Goal: Information Seeking & Learning: Learn about a topic

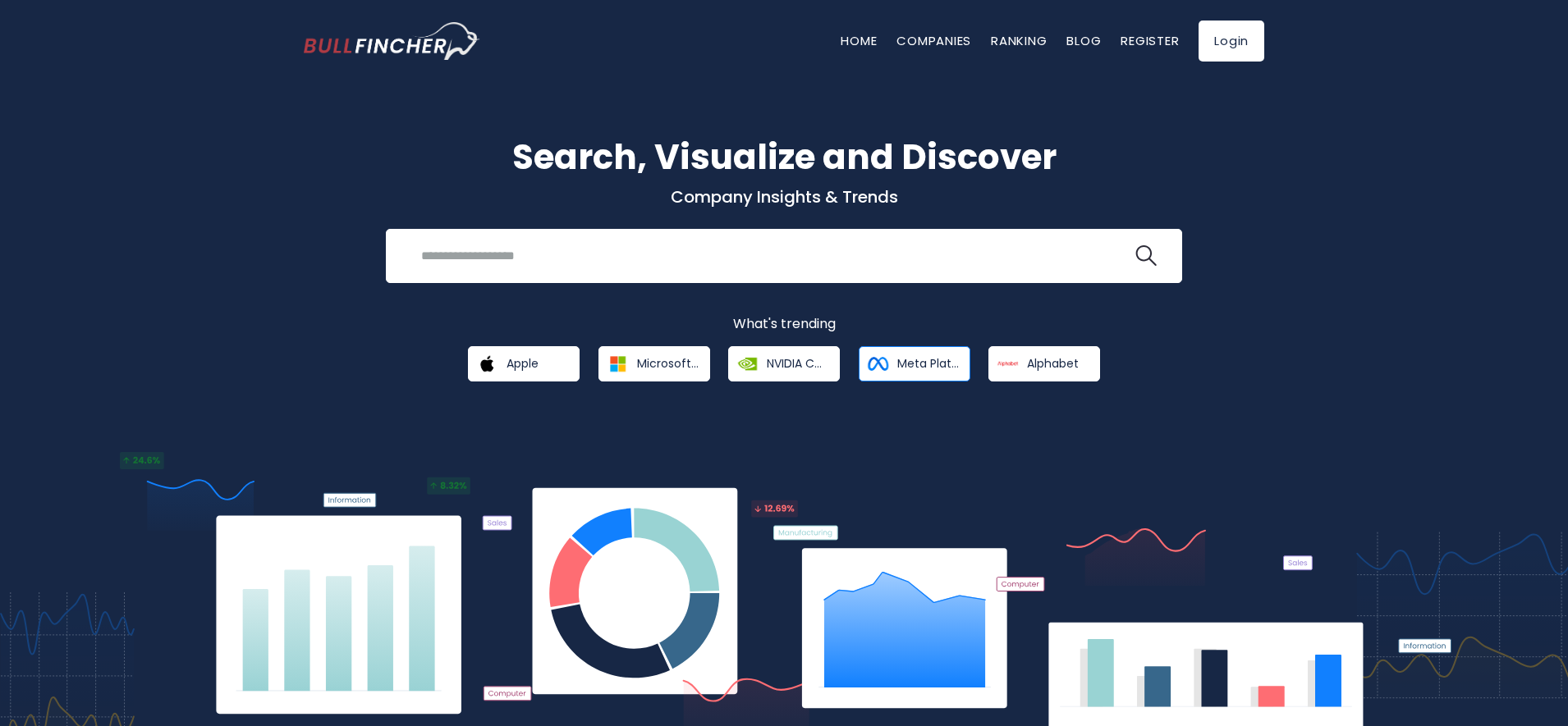
click at [926, 367] on span "Meta Platforms" at bounding box center [928, 363] width 62 height 15
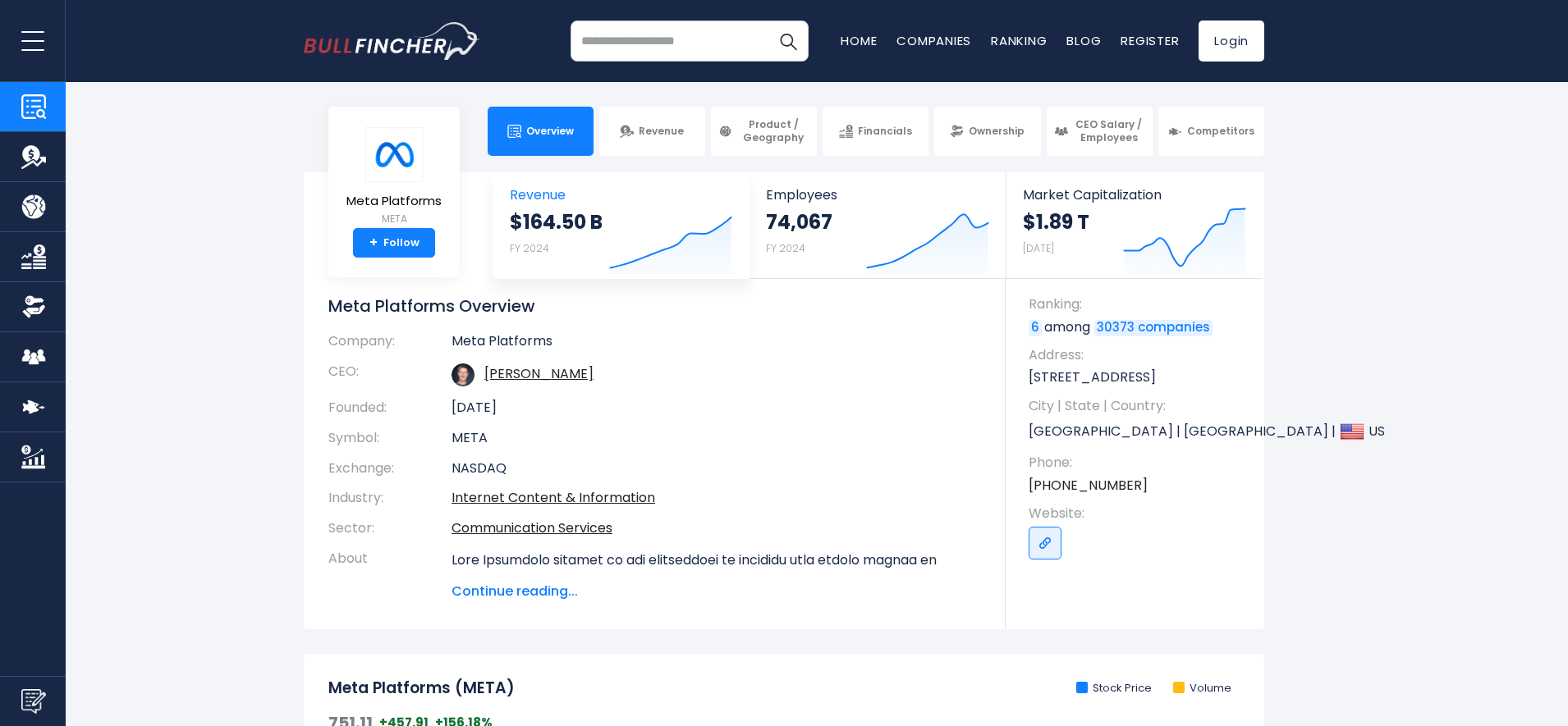
click at [713, 244] on icon "Created with Highcharts 12.1.2" at bounding box center [671, 239] width 123 height 69
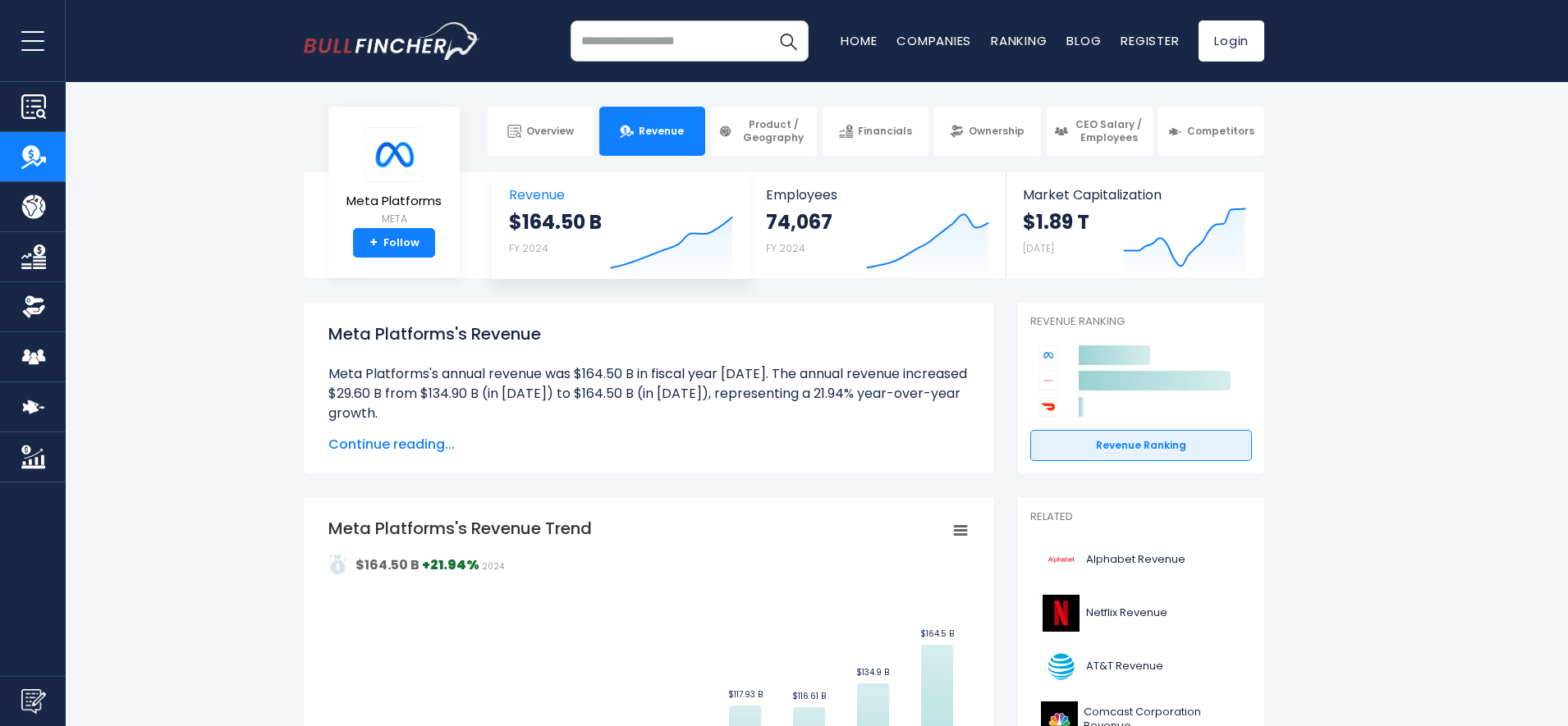
click at [717, 239] on icon at bounding box center [672, 243] width 120 height 51
click at [928, 42] on link "Companies" at bounding box center [934, 41] width 74 height 18
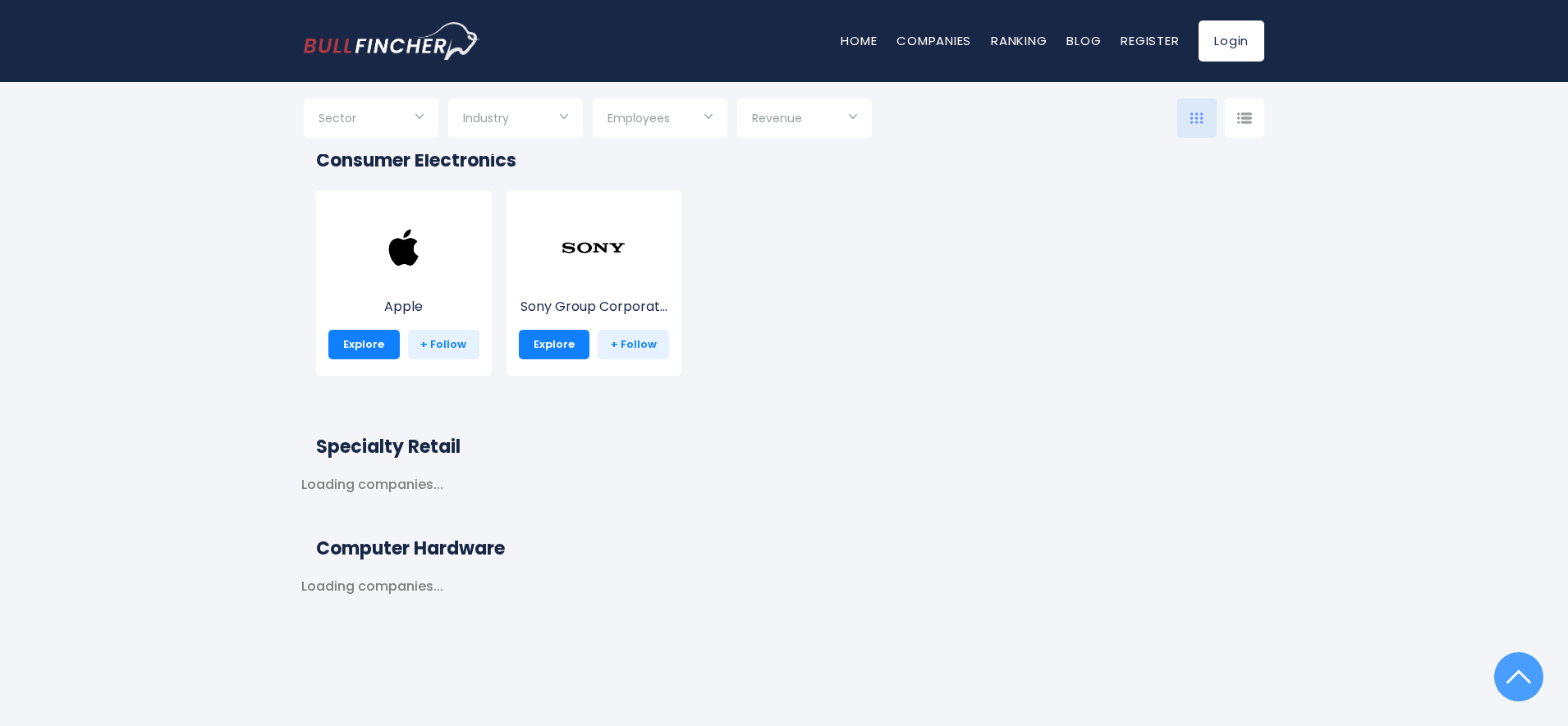
scroll to position [394, 0]
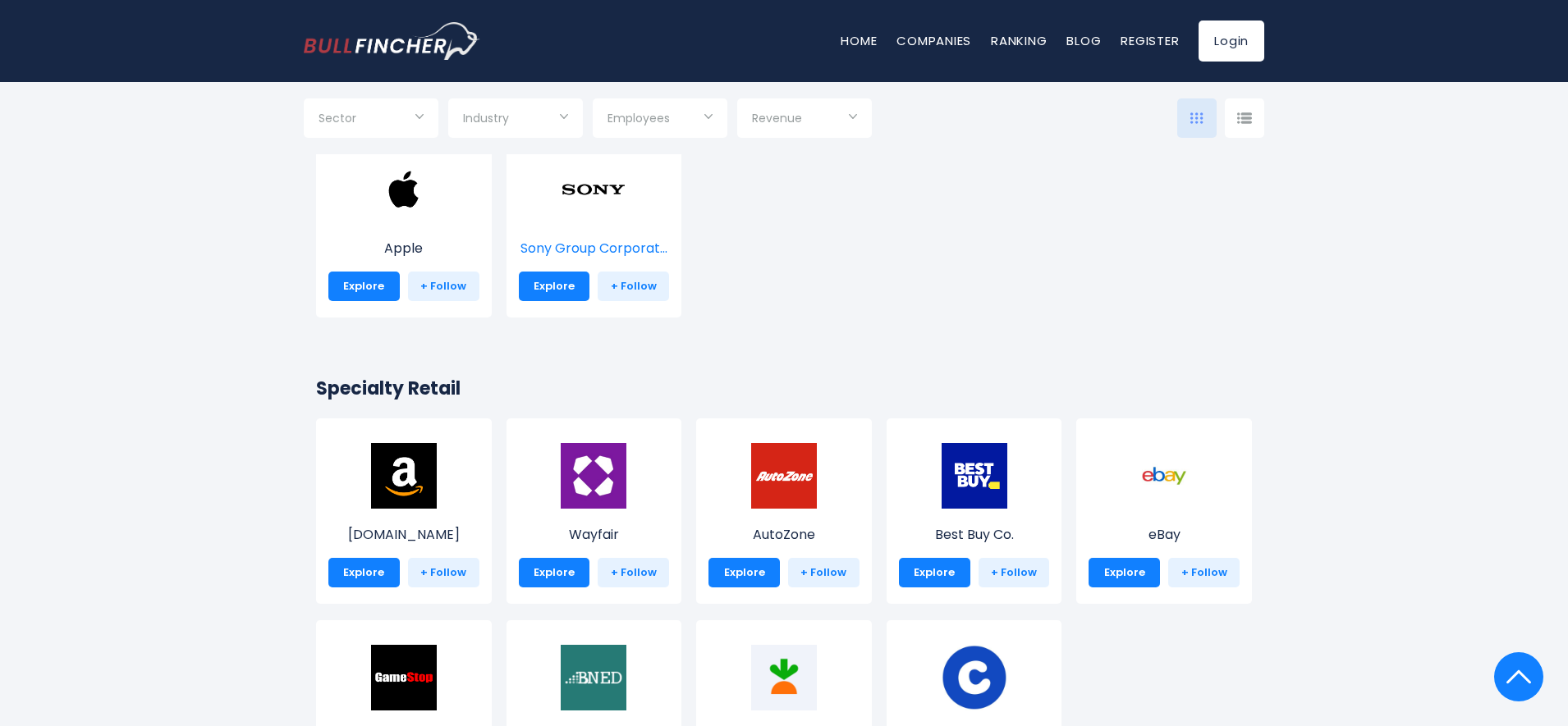
click at [617, 219] on img at bounding box center [593, 189] width 65 height 65
click at [532, 290] on link "Explore" at bounding box center [554, 286] width 71 height 29
